Goal: Task Accomplishment & Management: Use online tool/utility

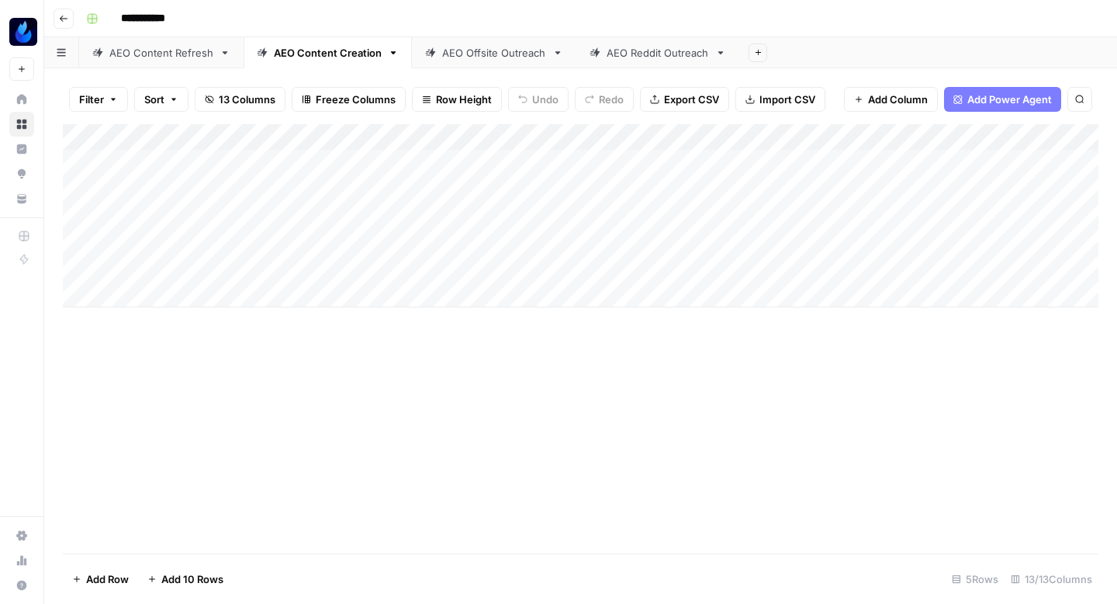
click at [169, 51] on div "AEO Content Refresh" at bounding box center [161, 53] width 104 height 16
click at [312, 50] on div "AEO Content Creation" at bounding box center [328, 53] width 108 height 16
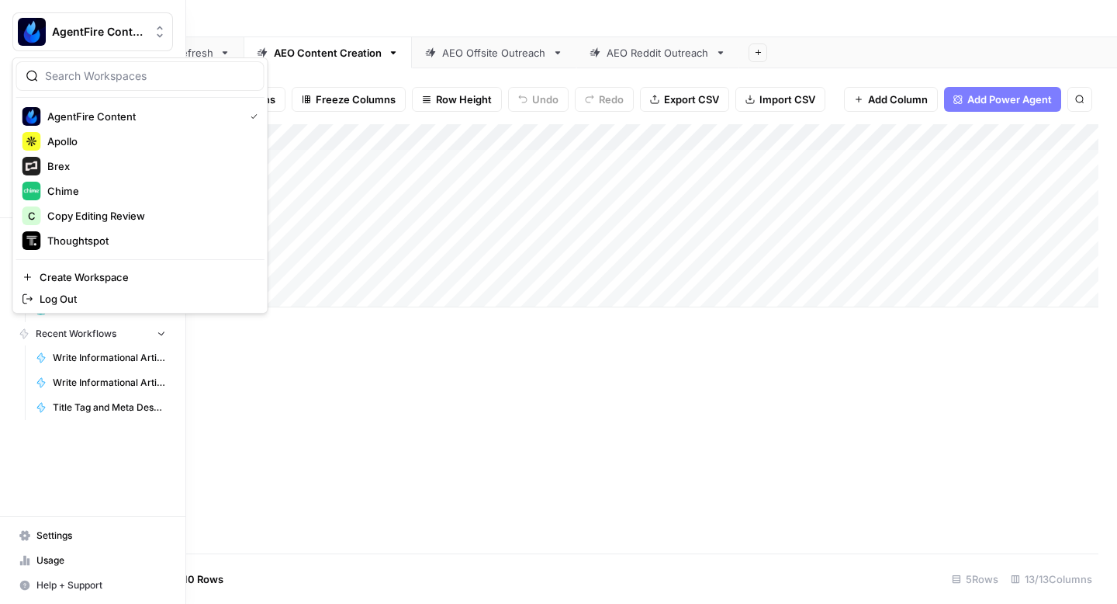
click at [19, 32] on img "Workspace: AgentFire Content" at bounding box center [32, 32] width 28 height 28
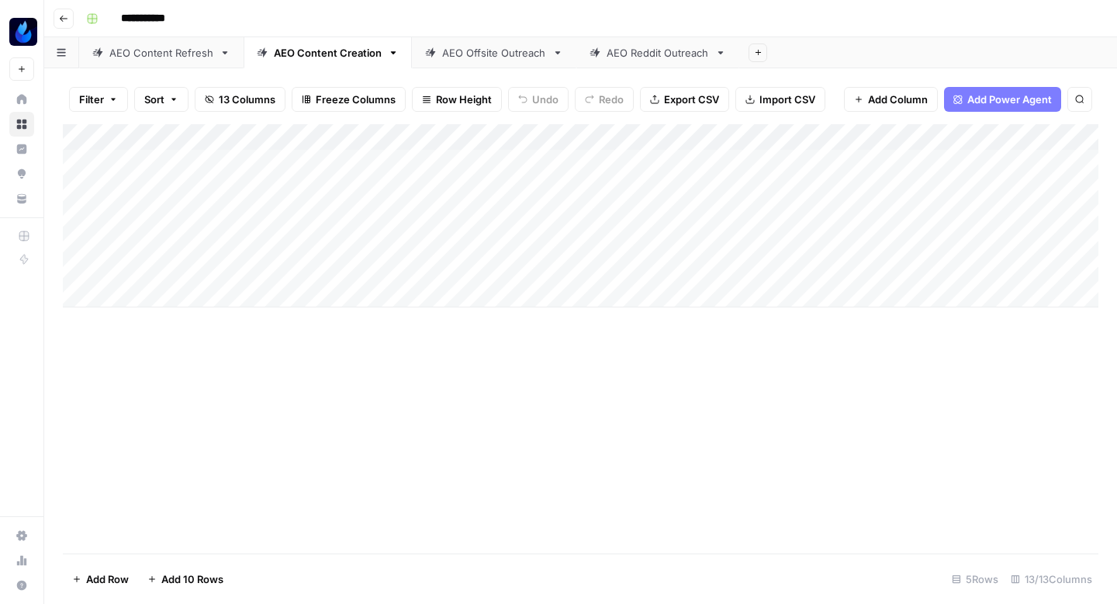
click at [464, 459] on div "Add Column" at bounding box center [581, 338] width 1036 height 429
click at [61, 50] on icon "button" at bounding box center [61, 52] width 9 height 9
click at [158, 126] on div "AEO Content Refresh" at bounding box center [144, 123] width 104 height 16
click at [84, 16] on button "button" at bounding box center [92, 18] width 25 height 25
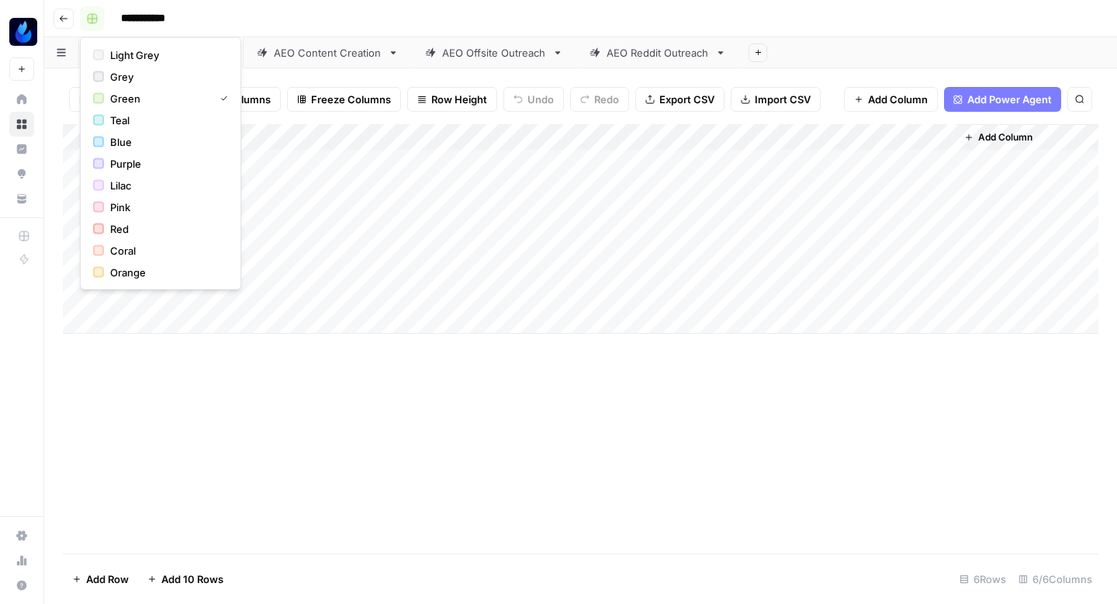
click at [84, 16] on button "button" at bounding box center [92, 18] width 25 height 25
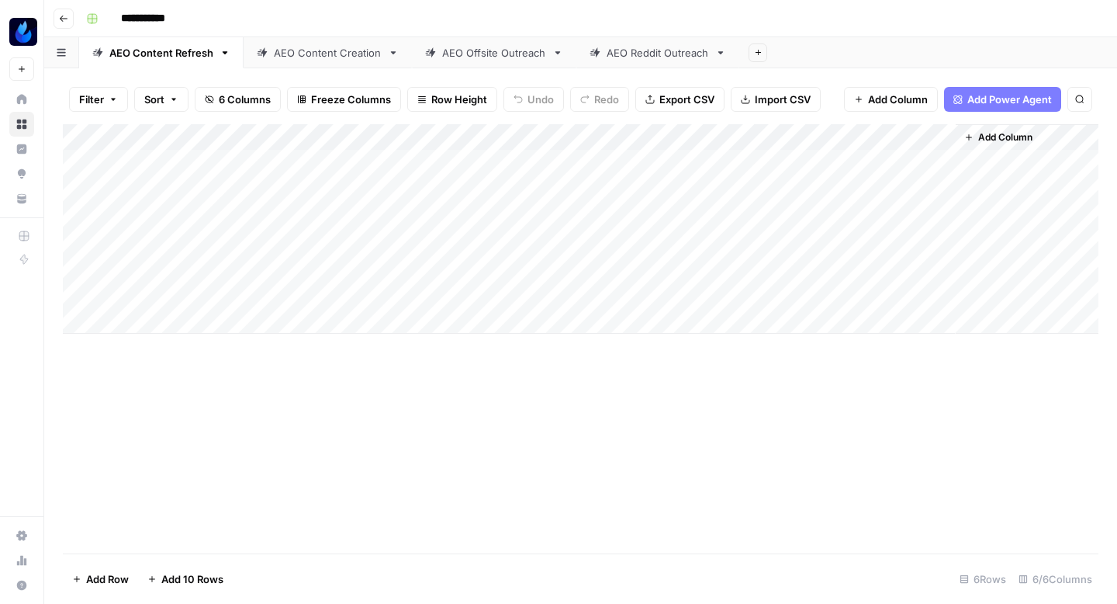
click at [68, 16] on icon "button" at bounding box center [63, 18] width 9 height 9
